Goal: Information Seeking & Learning: Compare options

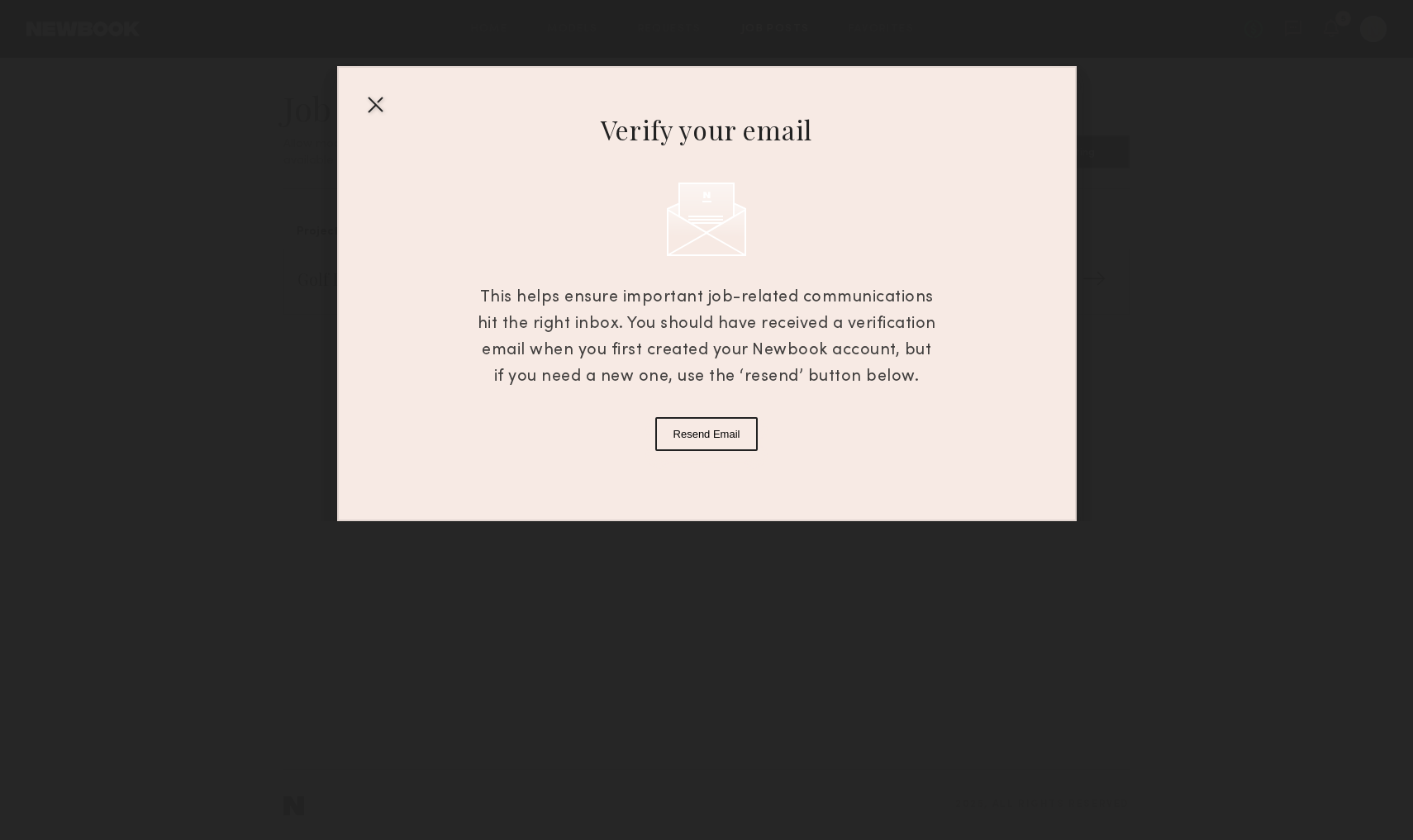
click at [365, 114] on div at bounding box center [375, 104] width 27 height 27
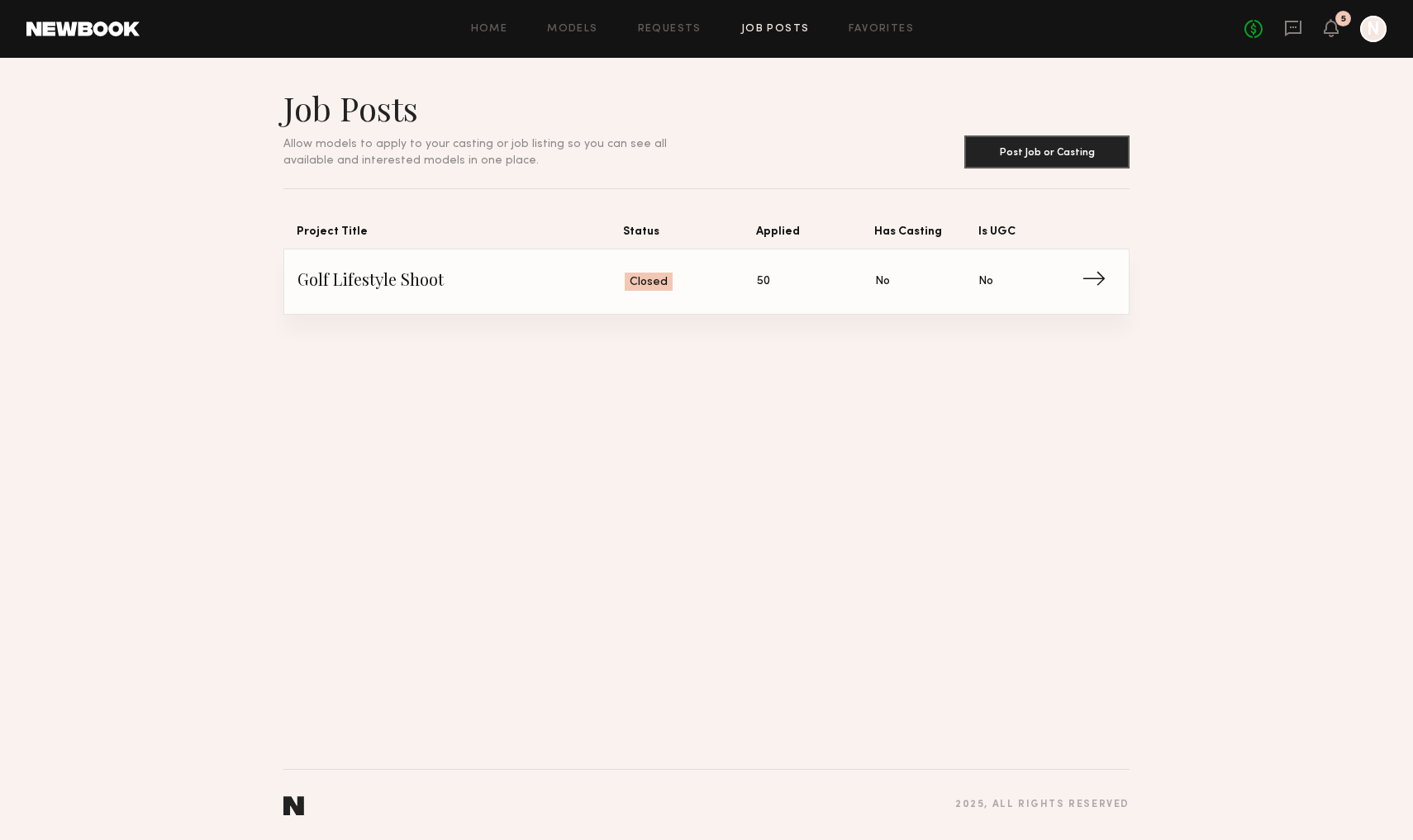
click at [868, 16] on div "Home Models Requests Job Posts Favorites Sign Out No fees up to $5,000 5 N" at bounding box center [762, 28] width 1247 height 27
click at [868, 24] on link "Favorites" at bounding box center [881, 29] width 65 height 11
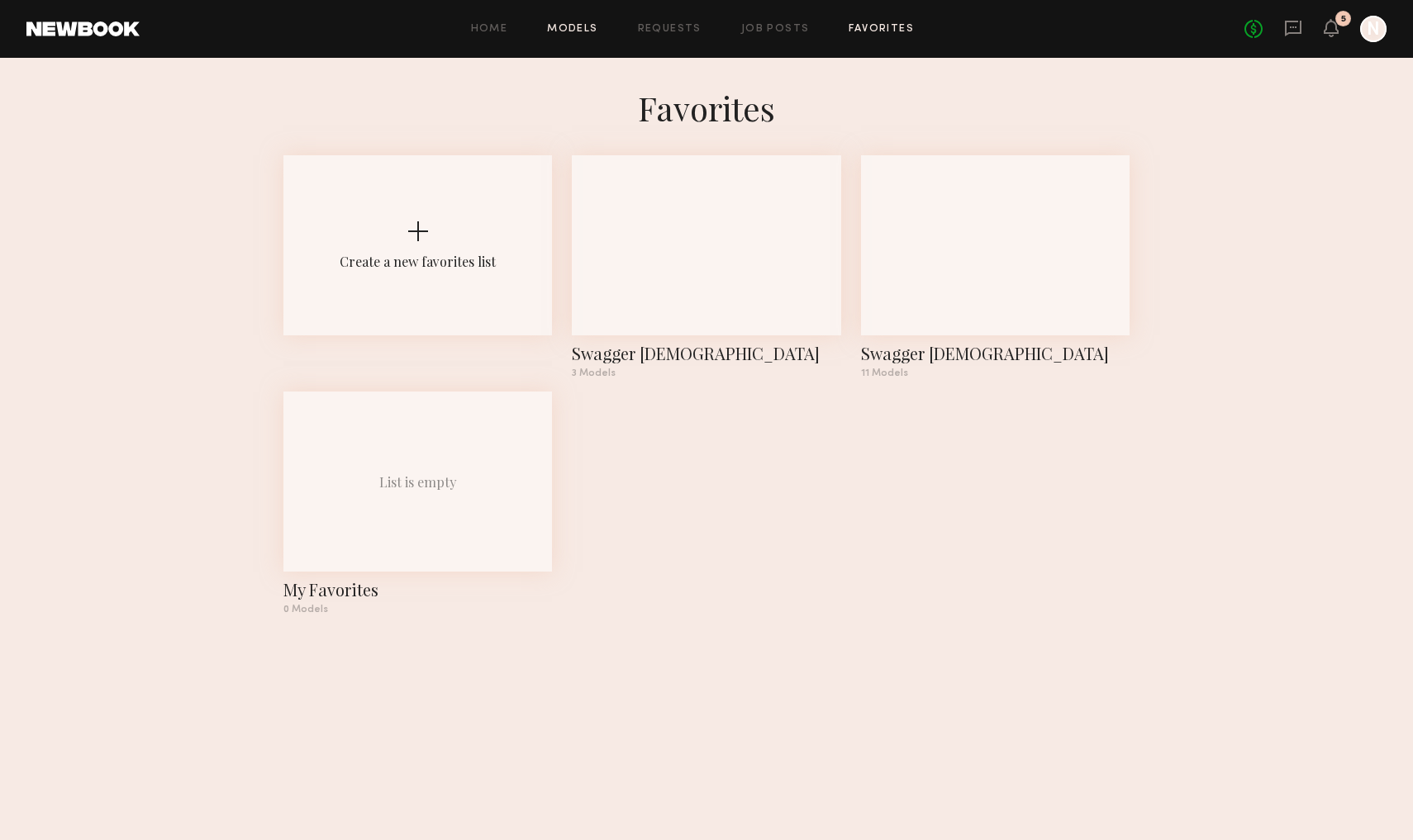
click at [569, 29] on link "Models" at bounding box center [572, 29] width 50 height 11
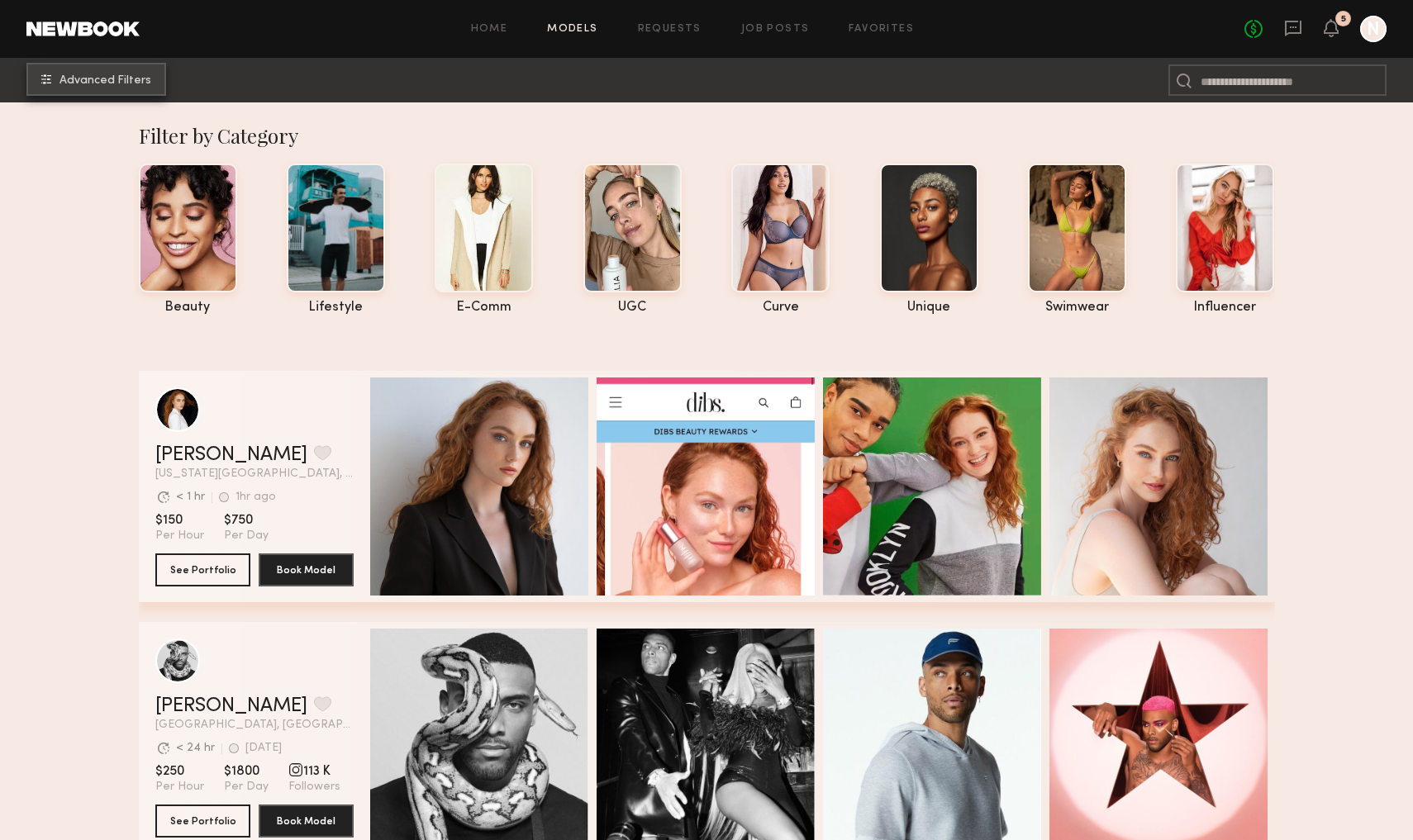
click at [116, 87] on button "Advanced Filters" at bounding box center [96, 80] width 139 height 33
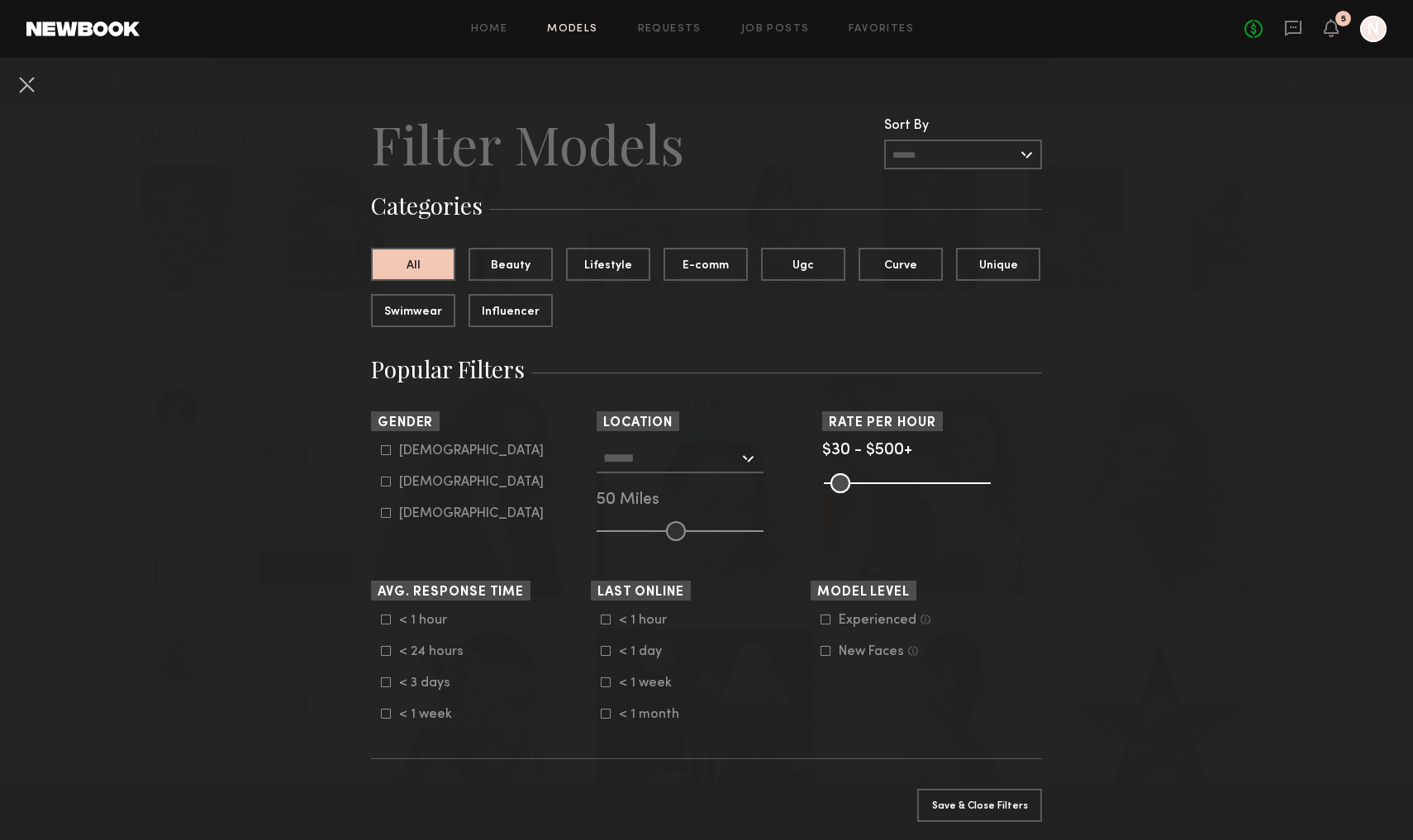
click at [899, 150] on input "text" at bounding box center [963, 154] width 158 height 29
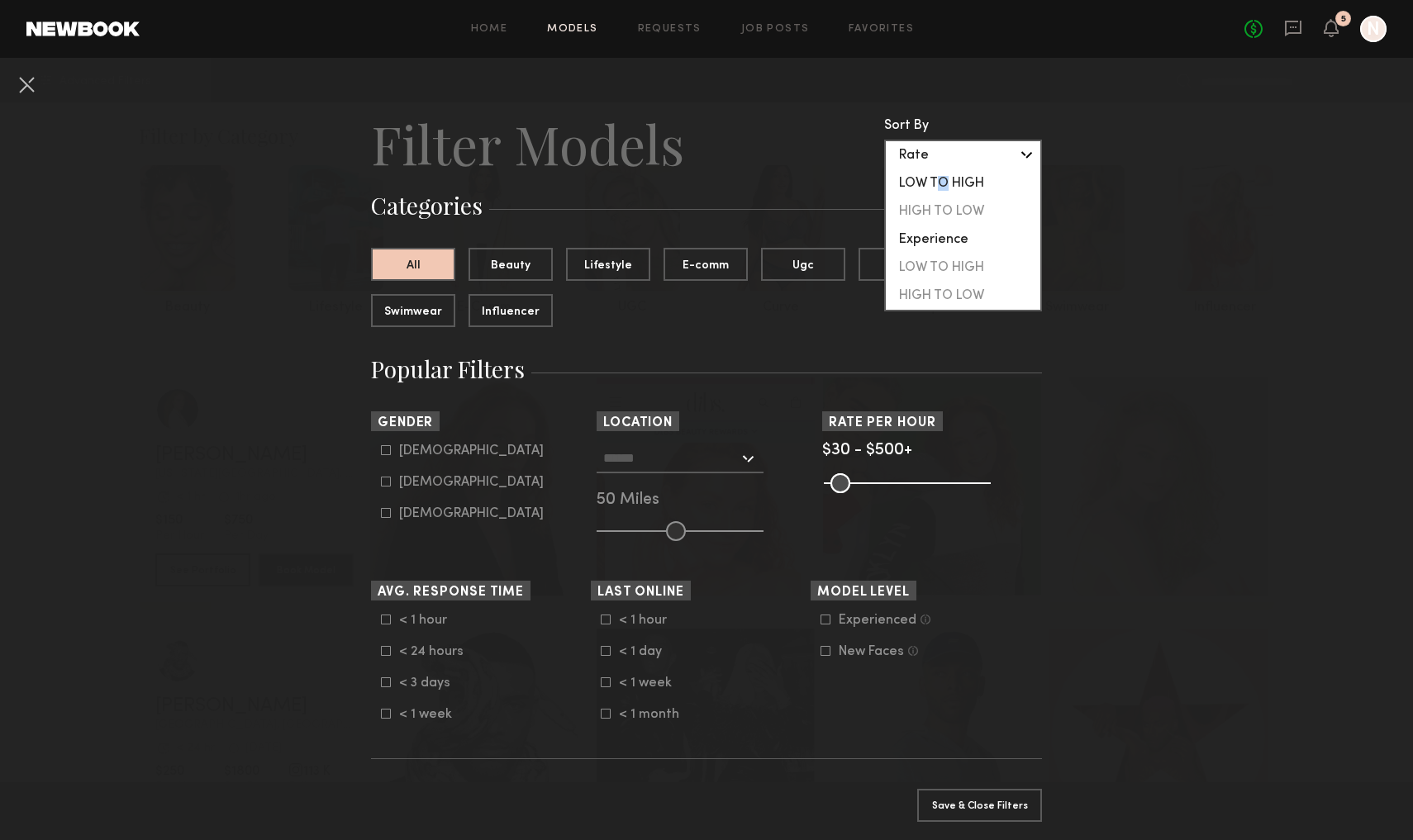
click at [935, 180] on div "LOW TO HIGH" at bounding box center [963, 183] width 155 height 28
type input "**********"
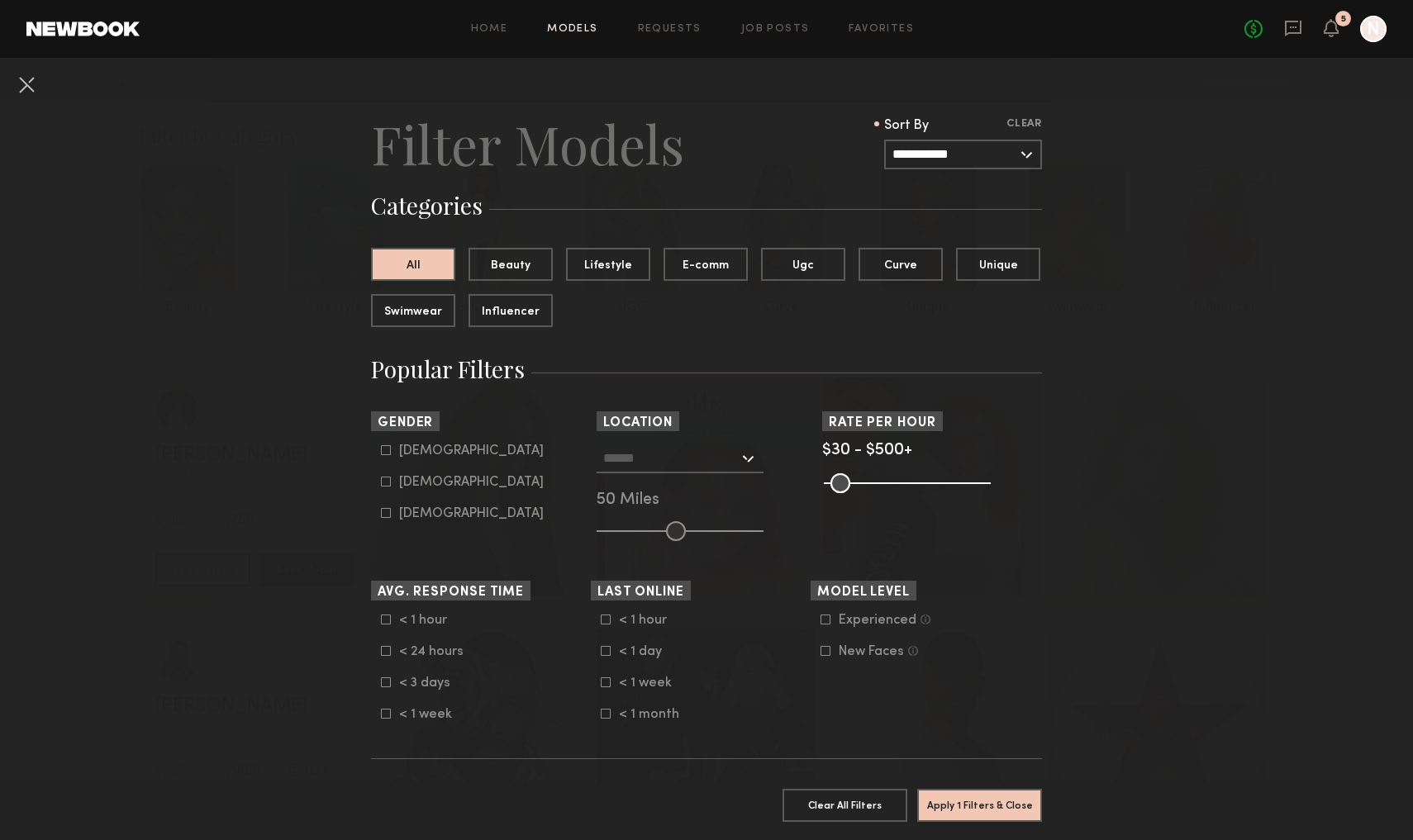
click at [389, 446] on icon at bounding box center [387, 451] width 9 height 9
type input "*"
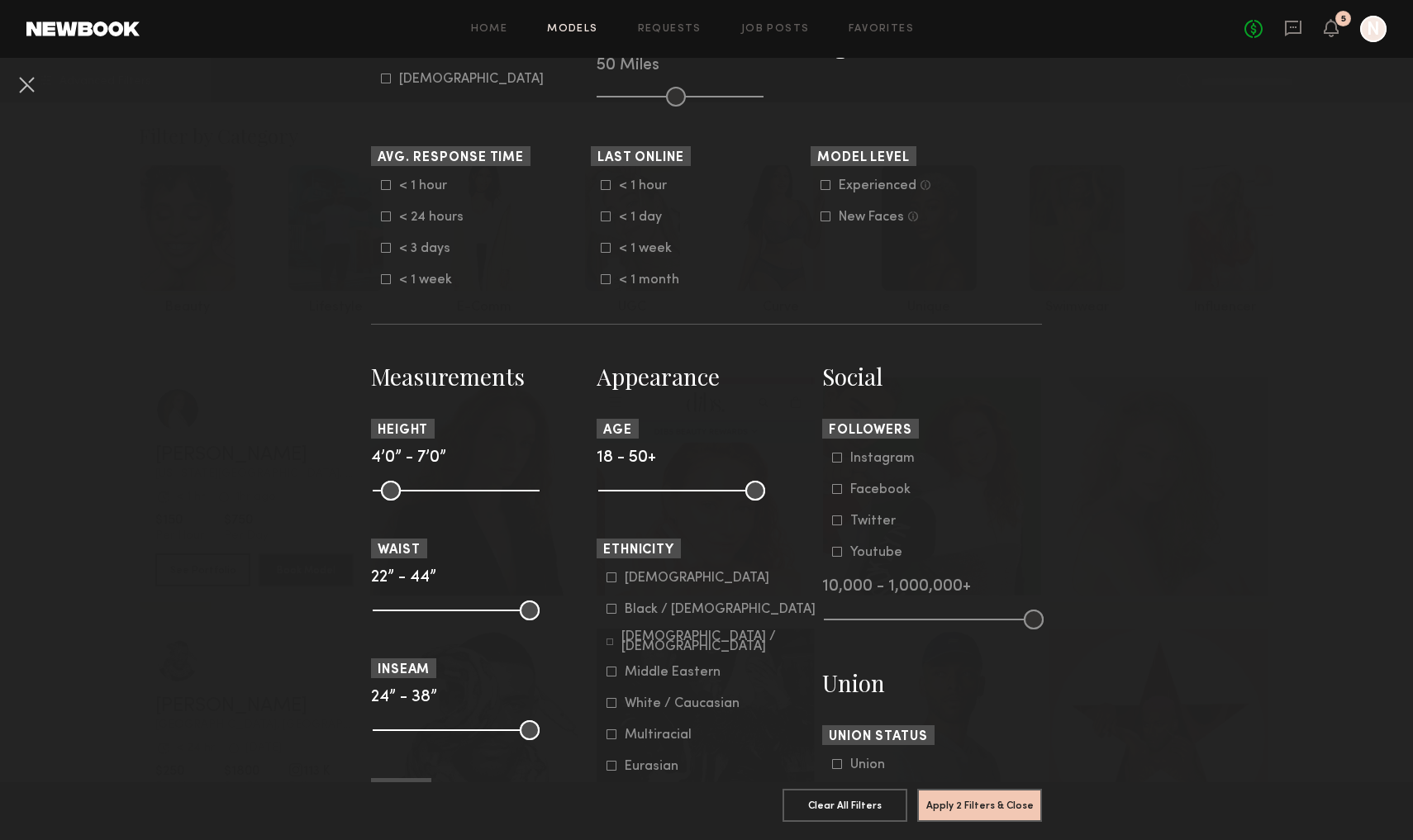
scroll to position [439, 0]
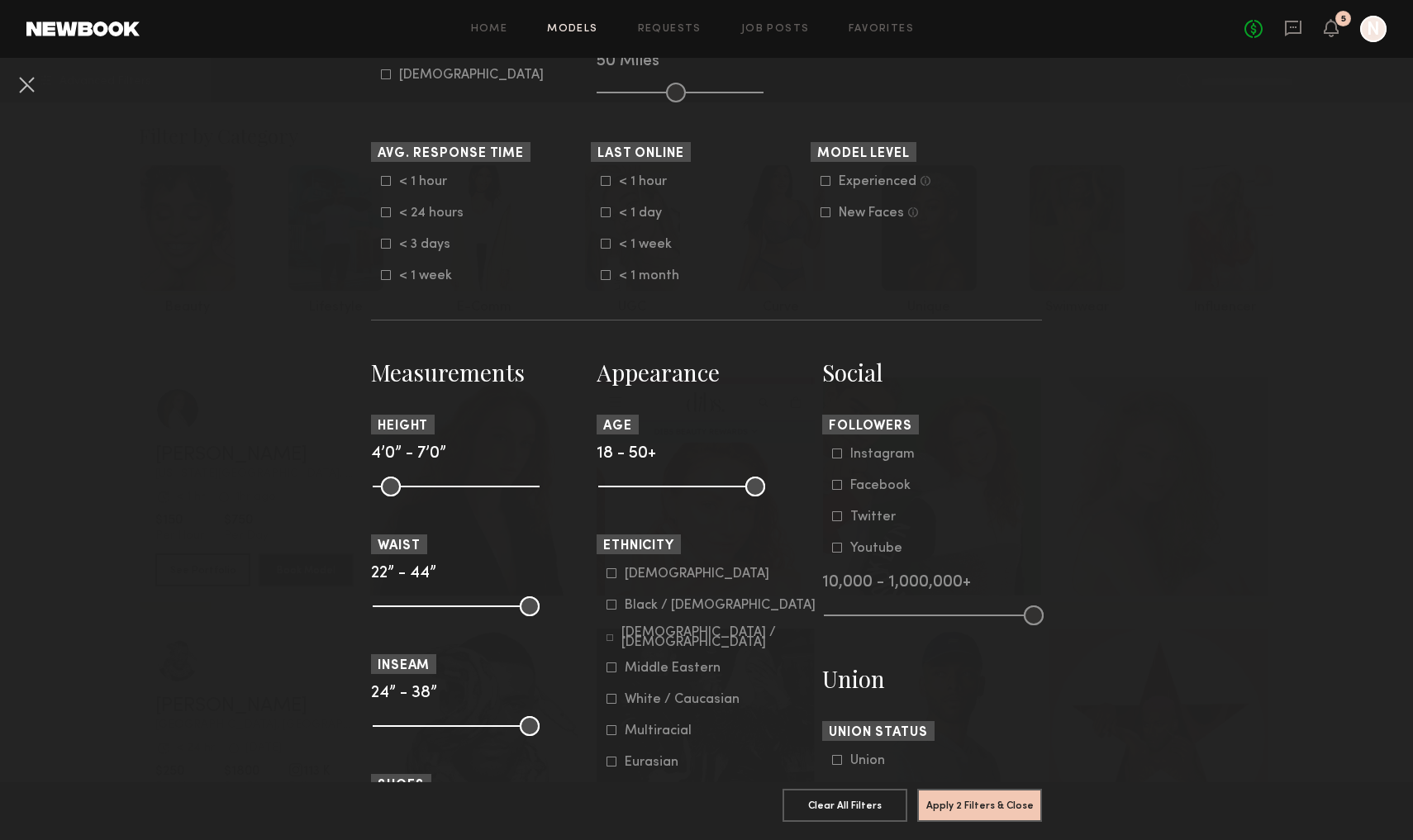
click at [821, 181] on icon at bounding box center [826, 181] width 9 height 9
drag, startPoint x: 609, startPoint y: 491, endPoint x: 650, endPoint y: 487, distance: 41.2
type input "**"
click at [650, 487] on input "range" at bounding box center [682, 486] width 167 height 20
drag, startPoint x: 758, startPoint y: 489, endPoint x: 731, endPoint y: 488, distance: 27.0
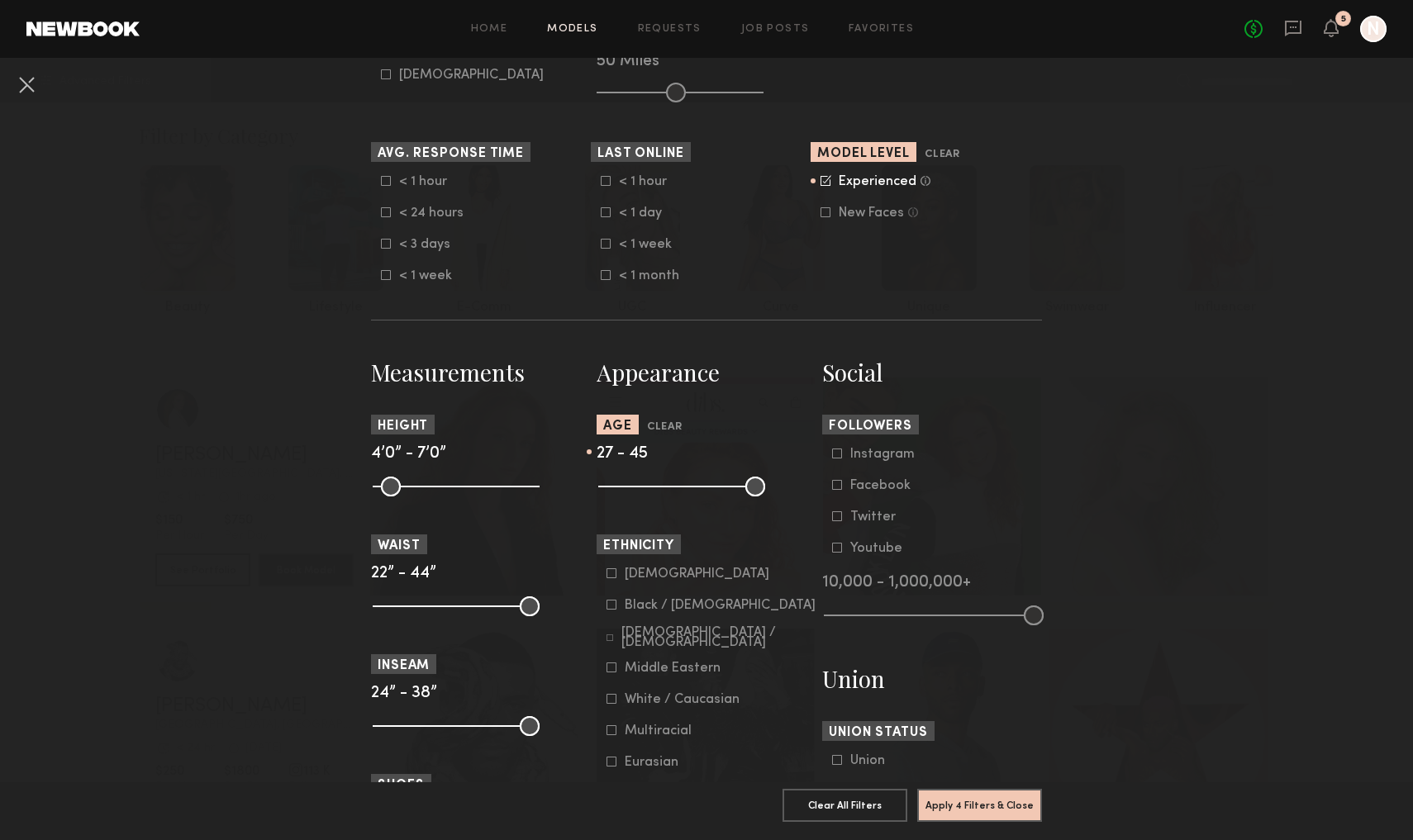
click at [731, 488] on input "range" at bounding box center [682, 486] width 167 height 20
drag, startPoint x: 731, startPoint y: 488, endPoint x: 711, endPoint y: 484, distance: 20.4
type input "**"
click at [710, 484] on input "range" at bounding box center [682, 486] width 167 height 20
drag, startPoint x: 383, startPoint y: 485, endPoint x: 472, endPoint y: 492, distance: 89.3
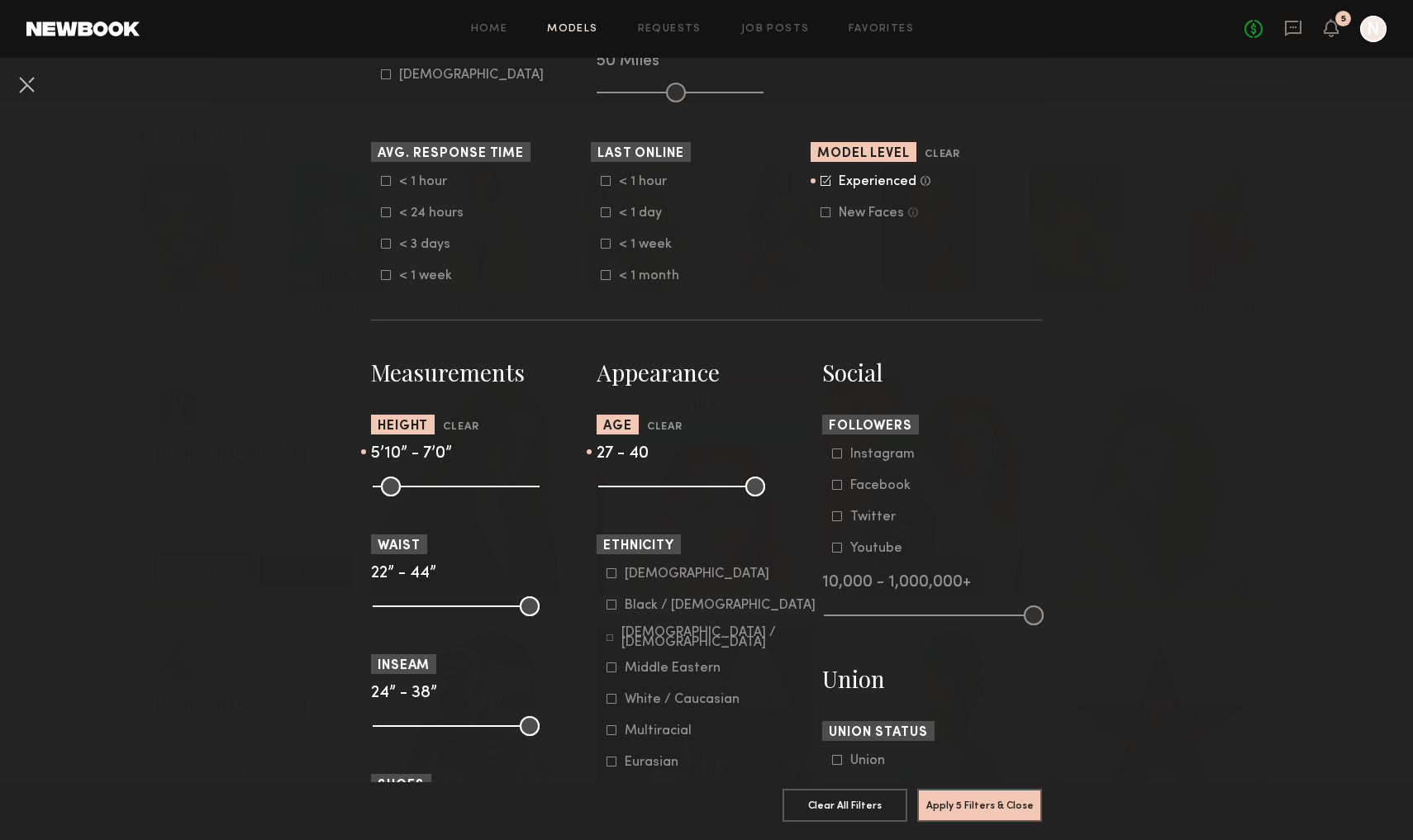
type input "**"
click at [472, 492] on input "range" at bounding box center [456, 486] width 167 height 20
drag, startPoint x: 526, startPoint y: 492, endPoint x: 500, endPoint y: 494, distance: 26.1
type input "**"
click at [500, 494] on input "range" at bounding box center [456, 486] width 167 height 20
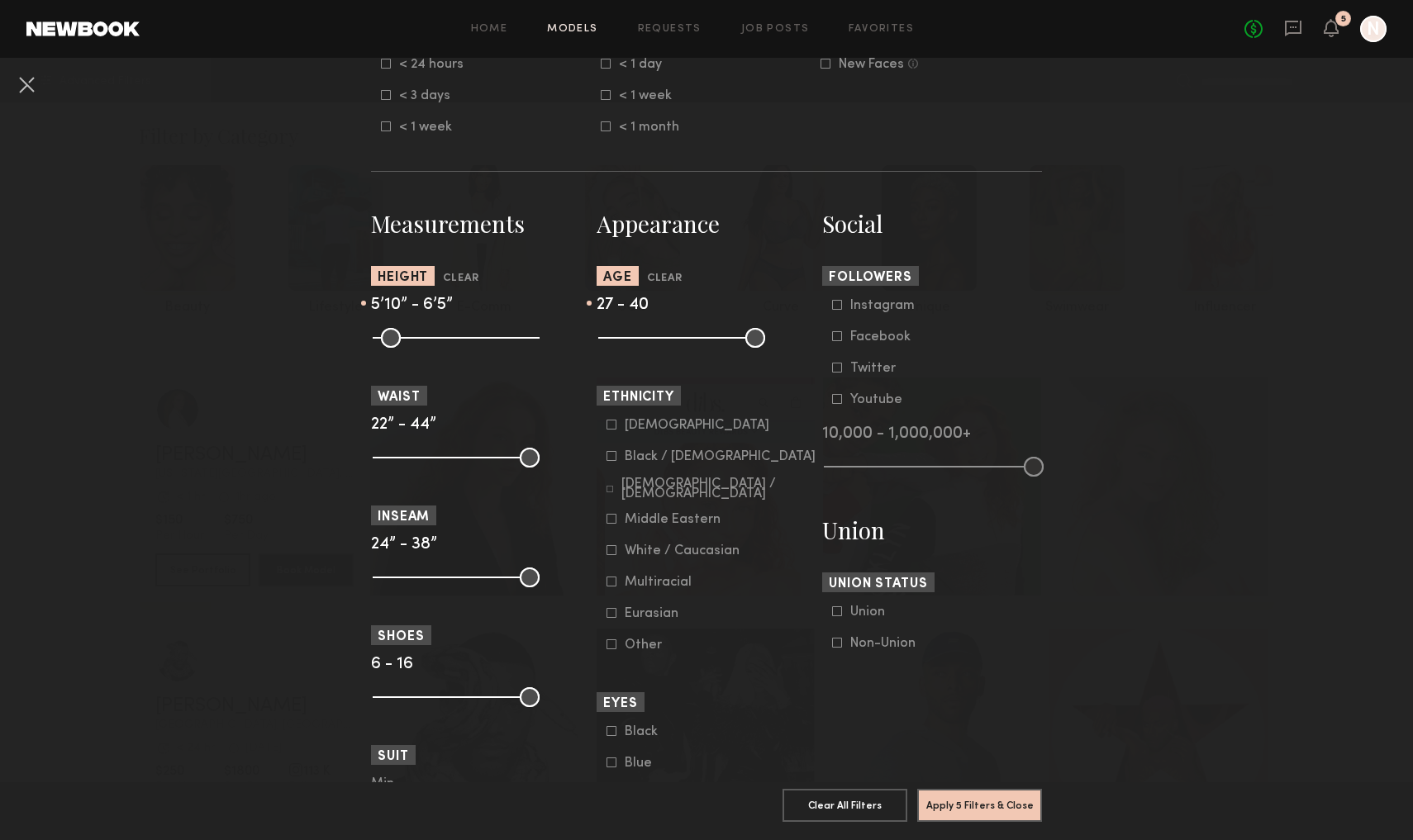
scroll to position [590, 0]
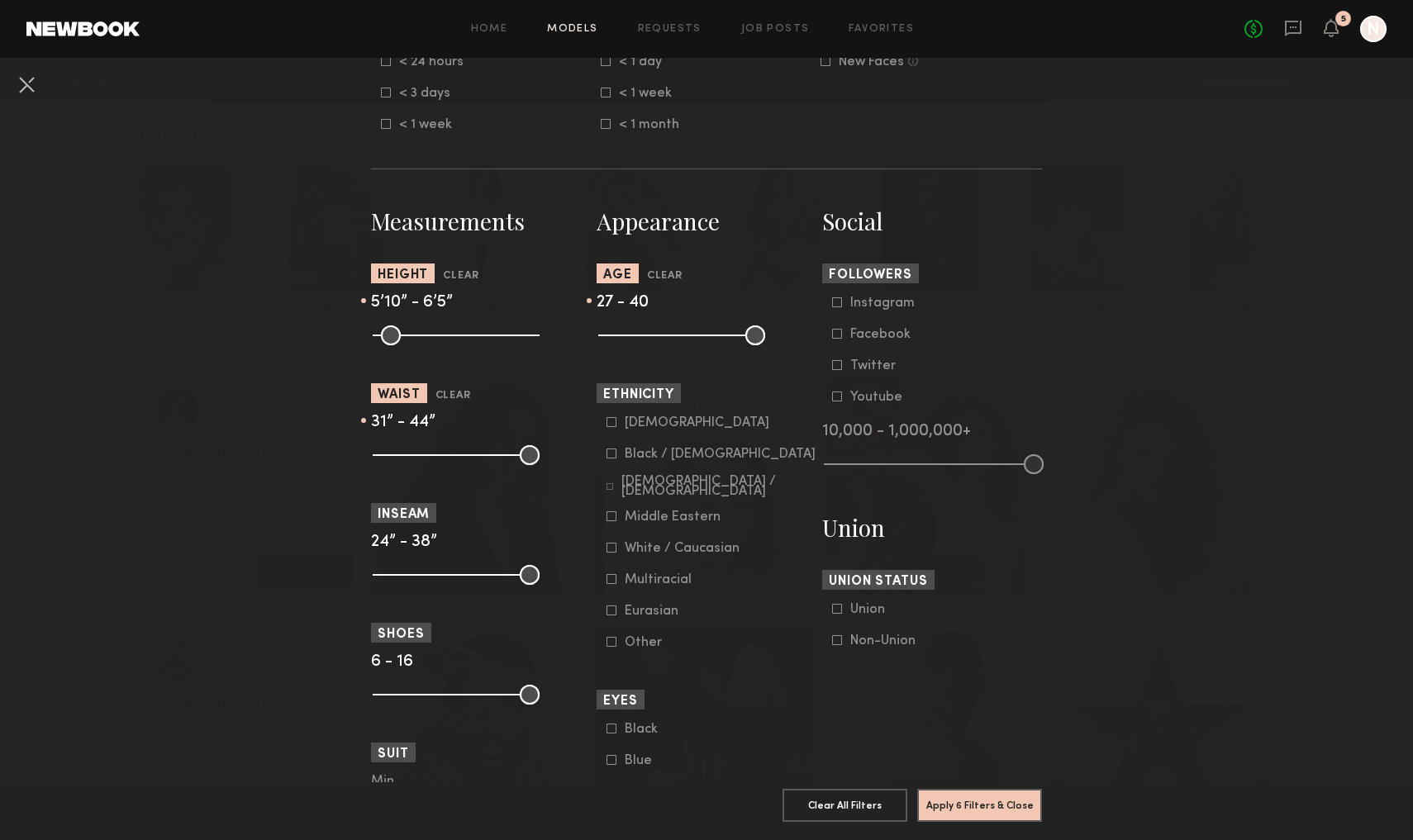
drag, startPoint x: 386, startPoint y: 458, endPoint x: 441, endPoint y: 463, distance: 55.2
type input "**"
click at [442, 463] on input "range" at bounding box center [456, 455] width 167 height 20
drag, startPoint x: 527, startPoint y: 459, endPoint x: 465, endPoint y: 453, distance: 62.3
type input "**"
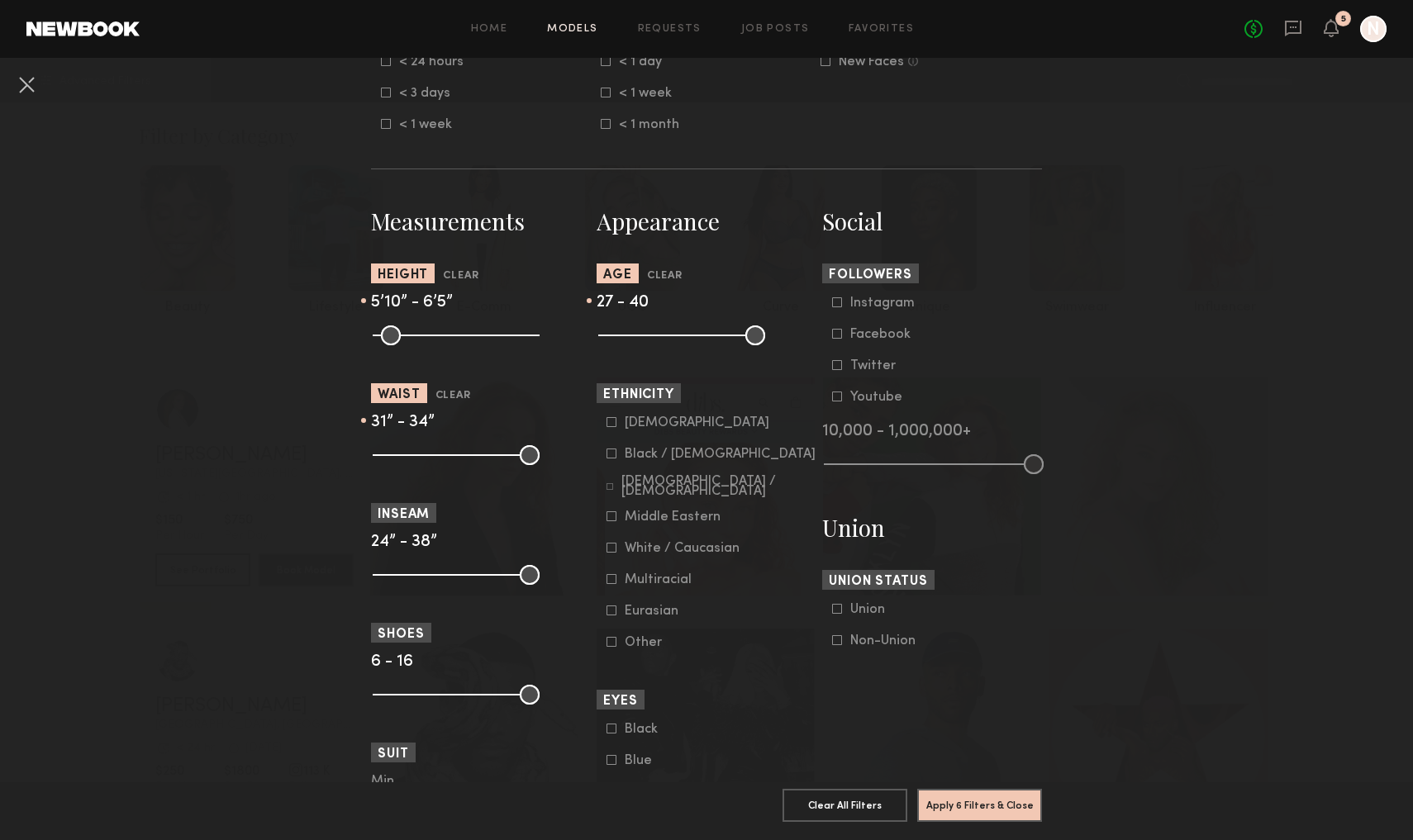
click at [464, 453] on input "range" at bounding box center [456, 455] width 167 height 20
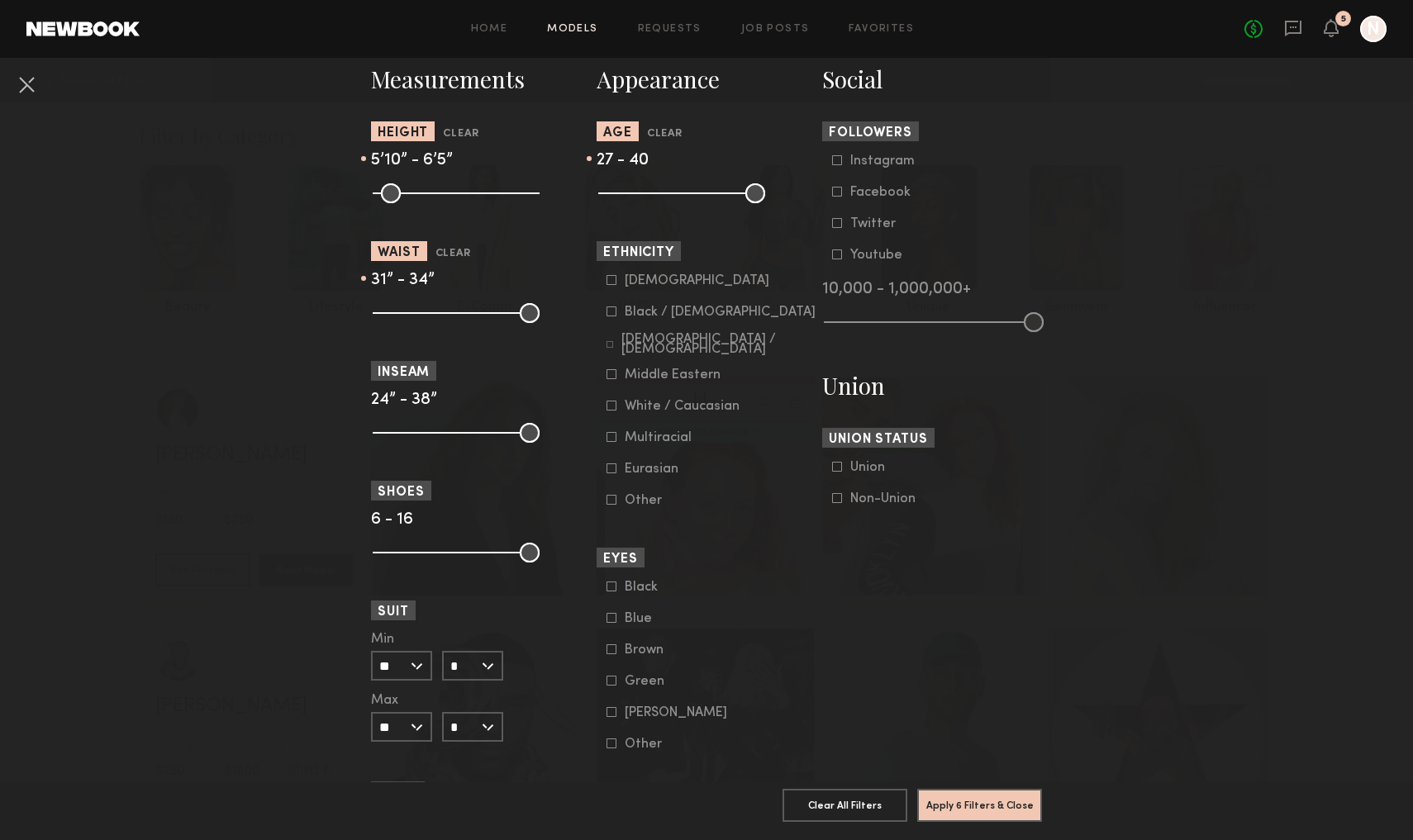
scroll to position [734, 0]
type input "*"
drag, startPoint x: 383, startPoint y: 552, endPoint x: 369, endPoint y: 553, distance: 14.0
click at [369, 553] on nb-browse-filters "**********" at bounding box center [706, 230] width 1413 height 1812
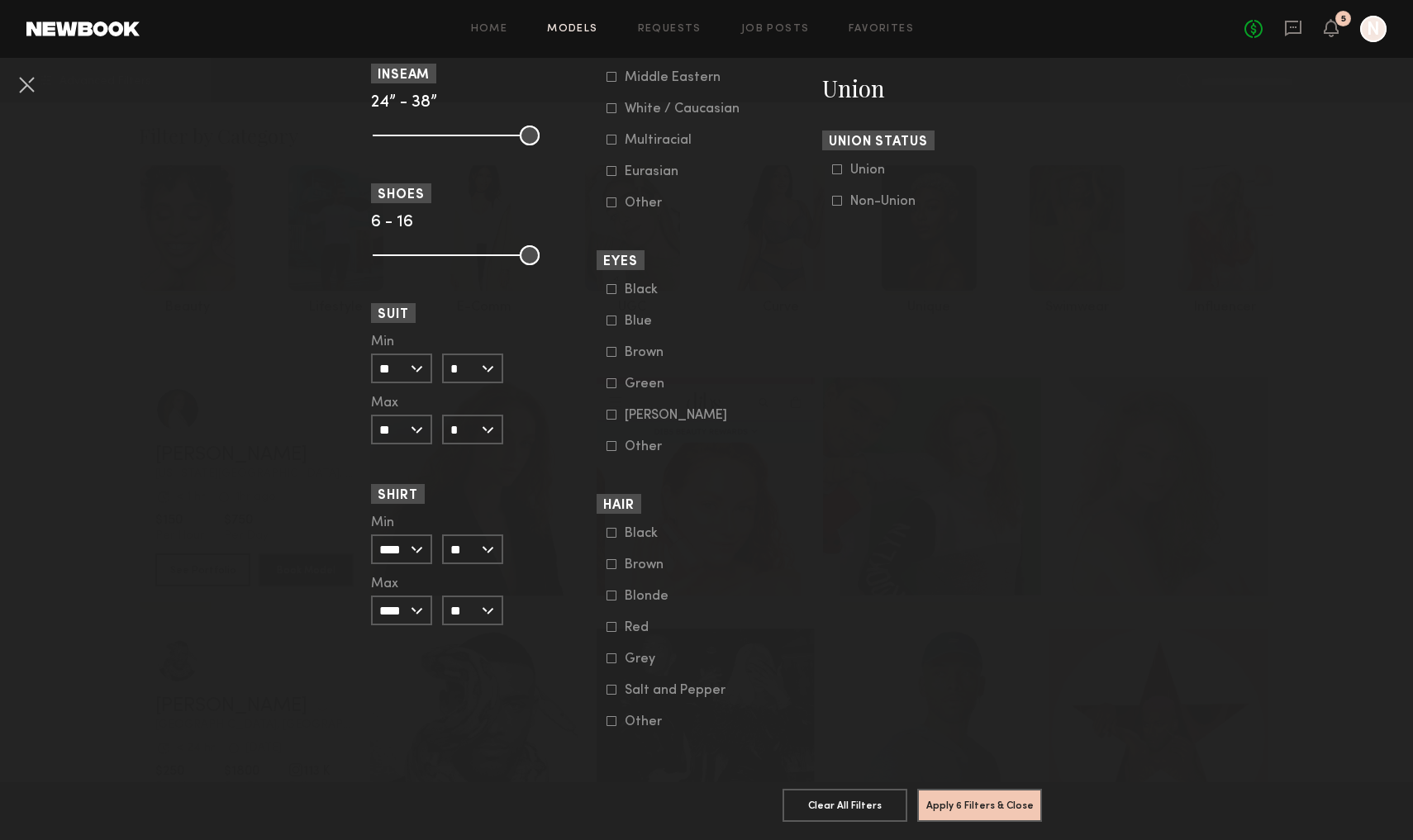
scroll to position [1030, 0]
click at [959, 809] on button "Apply 6 Filters & Close" at bounding box center [980, 804] width 125 height 33
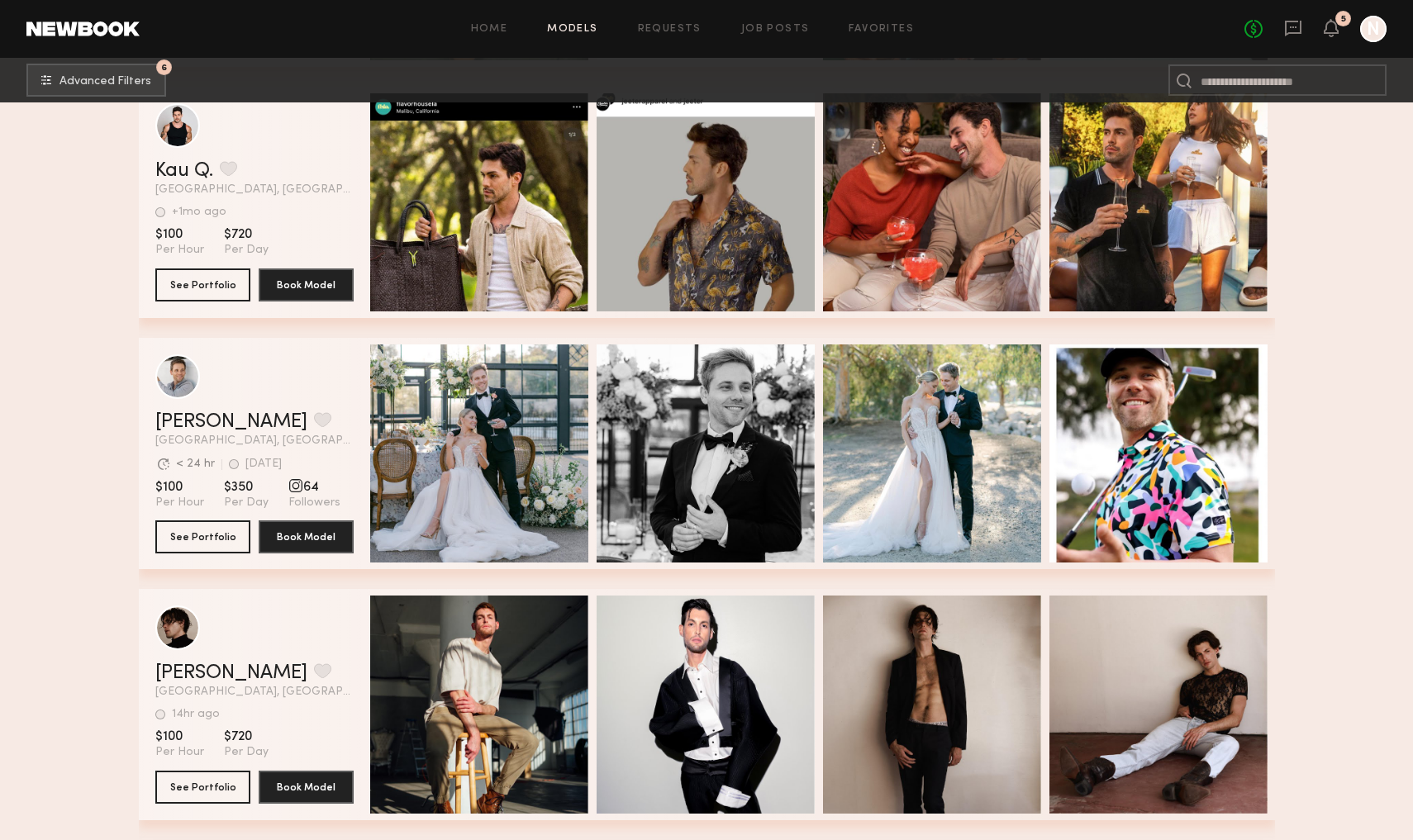
scroll to position [5825, 0]
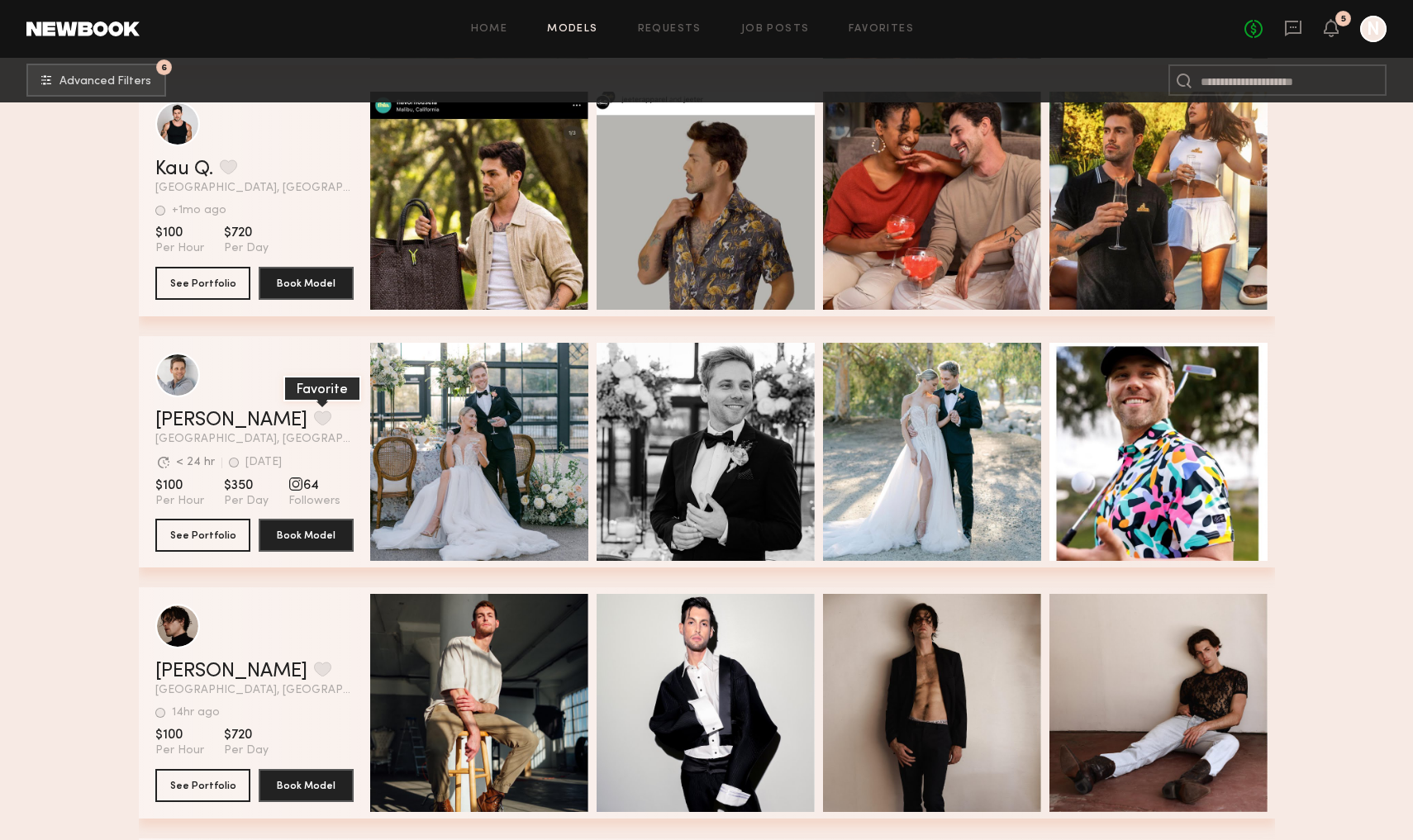
click at [315, 412] on button "grid" at bounding box center [323, 418] width 17 height 15
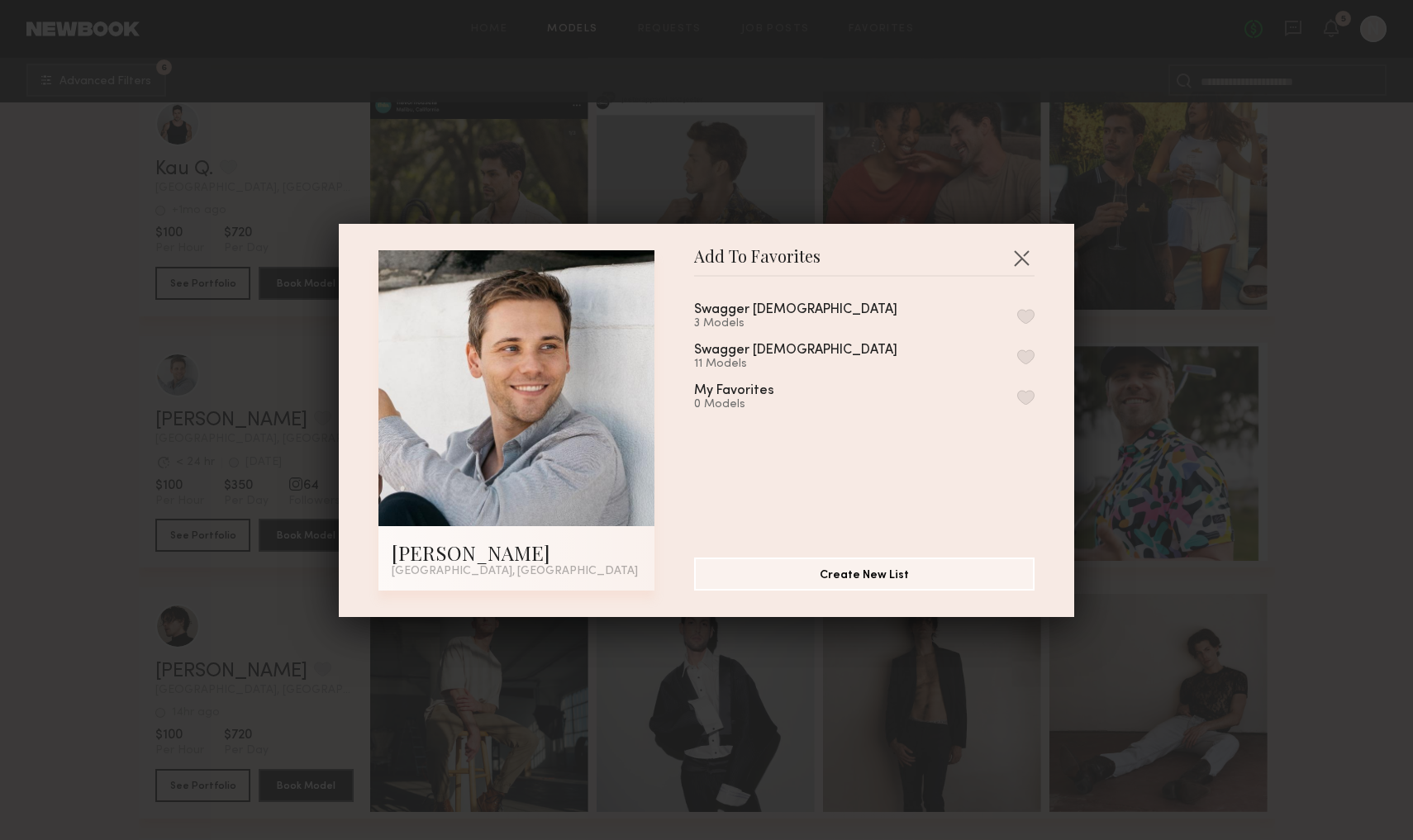
click at [1024, 354] on button "button" at bounding box center [1025, 356] width 17 height 15
click at [1014, 274] on header "Add To Favorites" at bounding box center [864, 263] width 341 height 27
click at [1018, 263] on button "button" at bounding box center [1021, 257] width 27 height 27
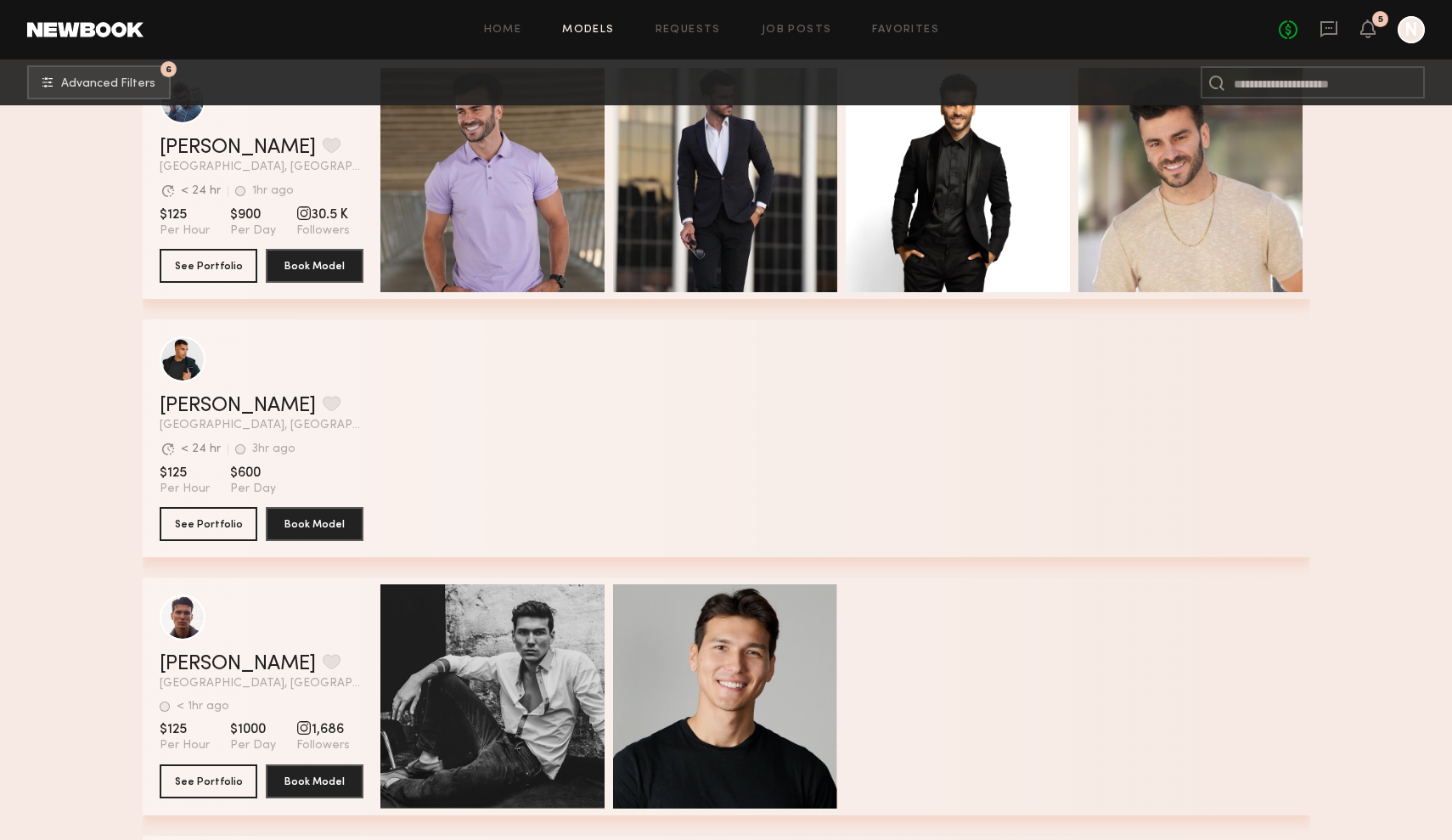
scroll to position [17116, 0]
